Goal: Transaction & Acquisition: Purchase product/service

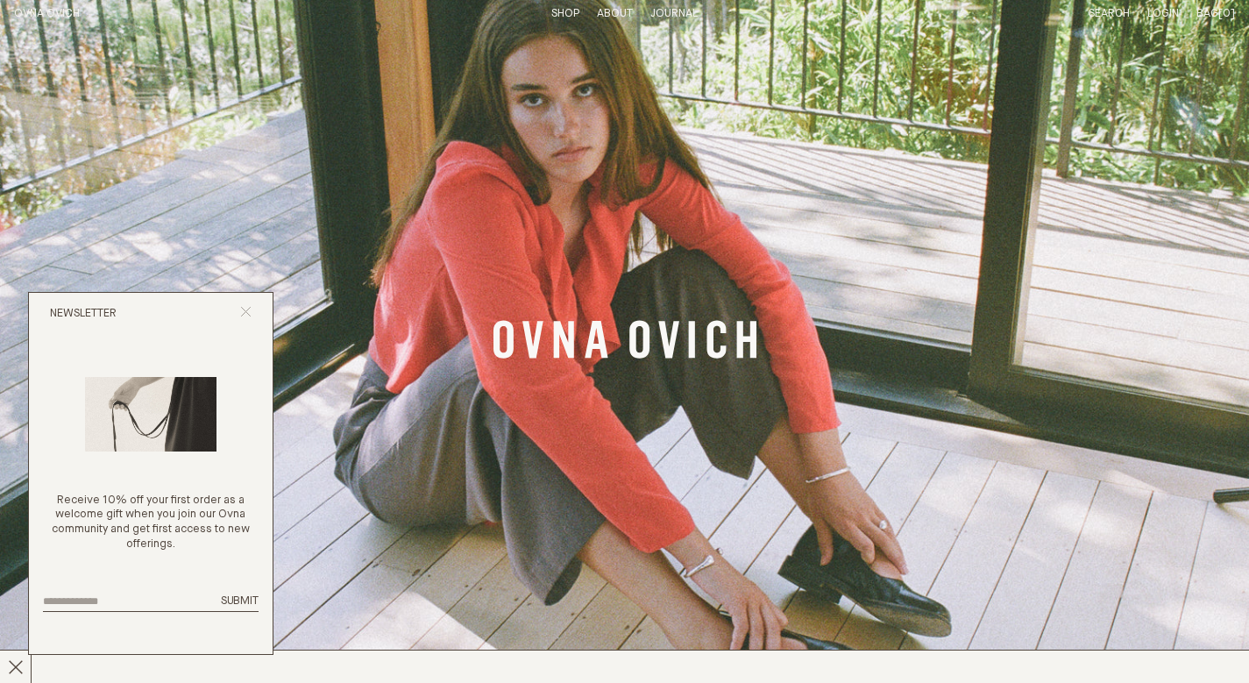
click at [249, 312] on line "Close popup" at bounding box center [246, 312] width 10 height 10
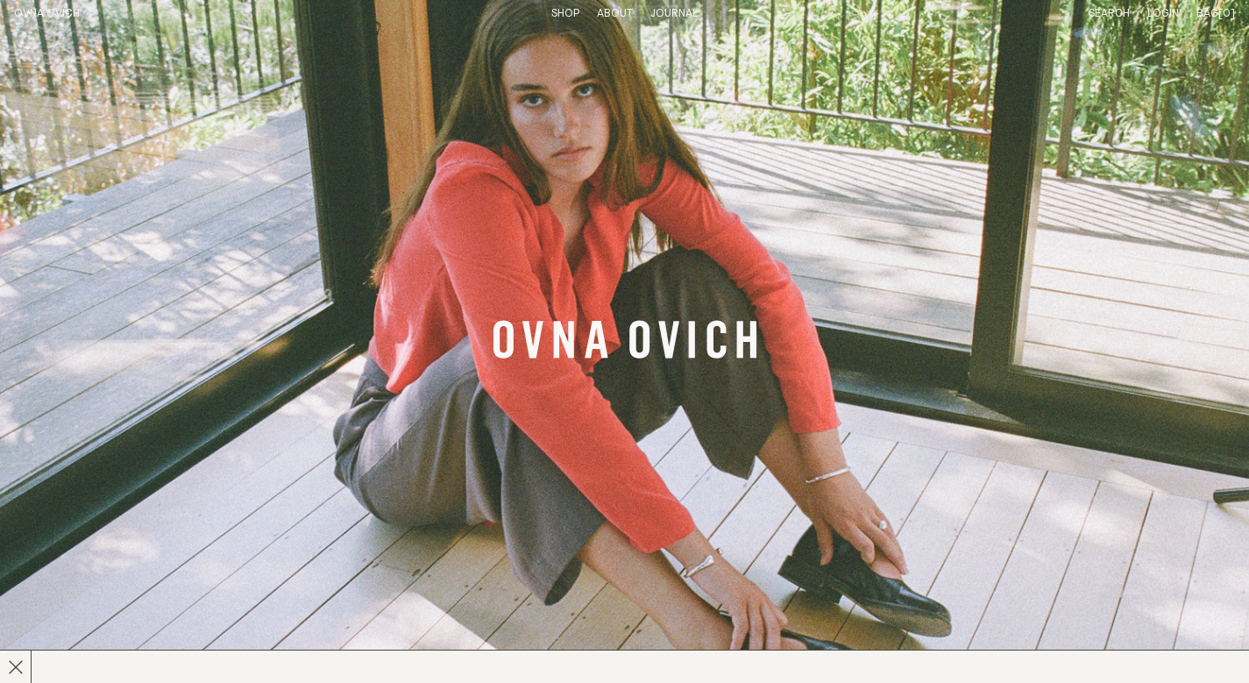
click at [562, 14] on link "Shop" at bounding box center [565, 13] width 28 height 11
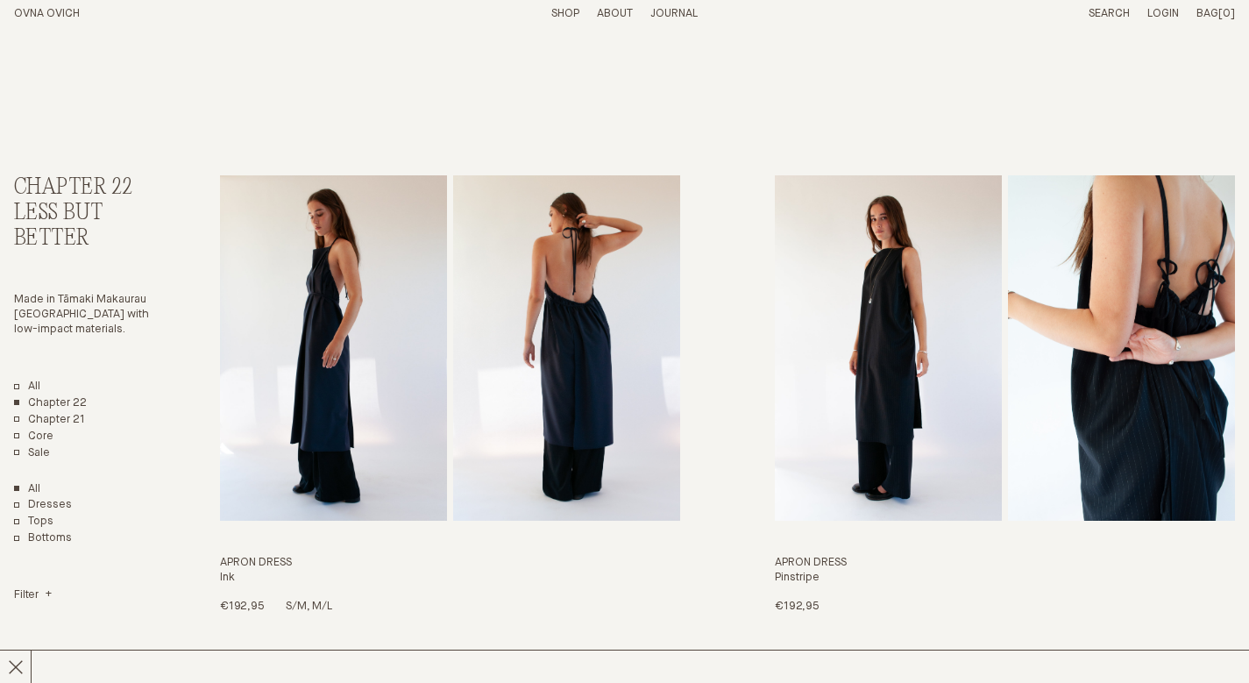
click at [376, 239] on img "Apron Dress" at bounding box center [333, 347] width 227 height 345
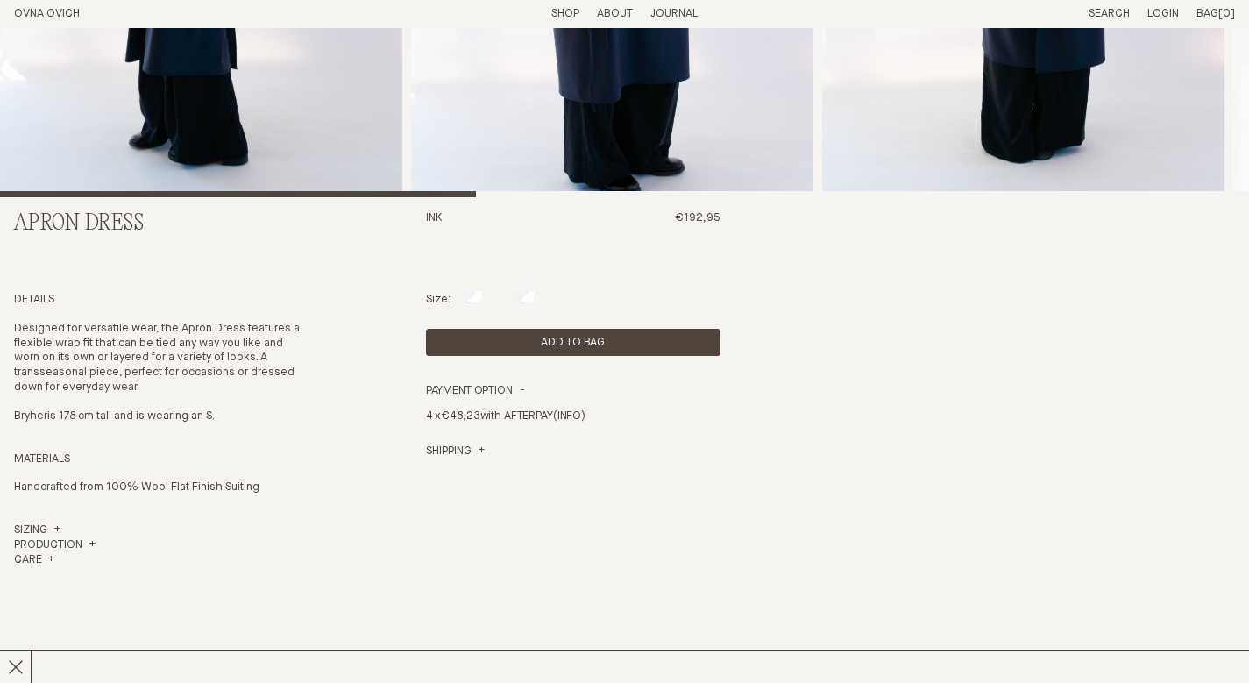
scroll to position [440, 0]
